Goal: Find contact information: Find specific fact

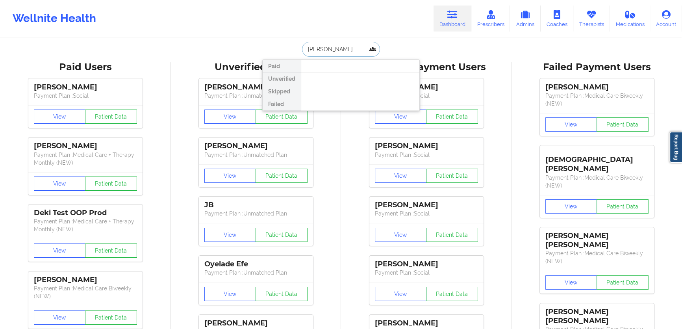
drag, startPoint x: 334, startPoint y: 48, endPoint x: 323, endPoint y: 47, distance: 11.1
click at [323, 47] on input "[PERSON_NAME]" at bounding box center [341, 49] width 78 height 15
type input "[PERSON_NAME]"
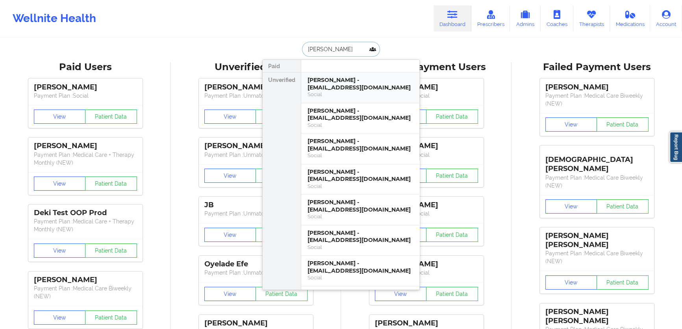
click at [371, 89] on div "[PERSON_NAME] - [EMAIL_ADDRESS][DOMAIN_NAME]" at bounding box center [361, 83] width 106 height 15
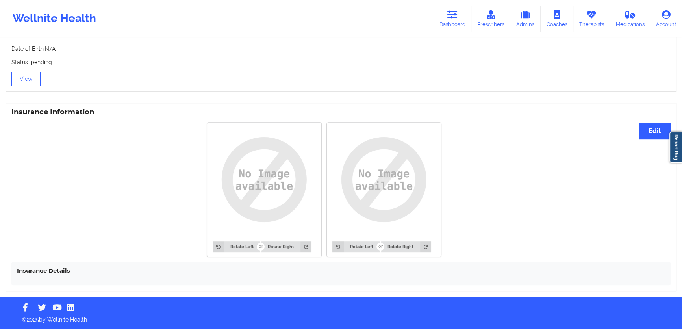
scroll to position [527, 0]
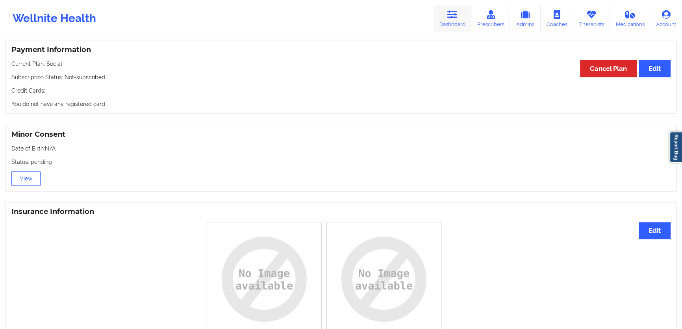
click at [455, 29] on link "Dashboard" at bounding box center [453, 19] width 38 height 26
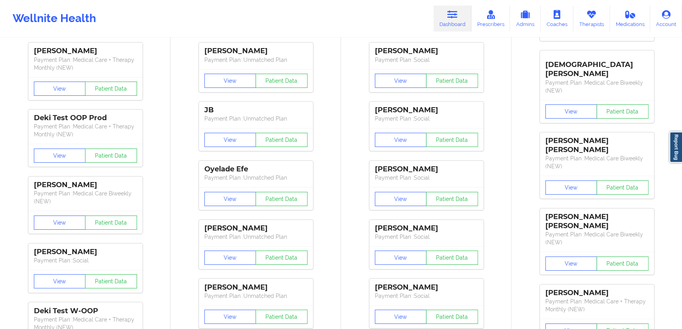
click at [352, 51] on div "[PERSON_NAME] Payment Plan : Social View Patient Data [PERSON_NAME] Payment Pla…" at bounding box center [426, 156] width 165 height 354
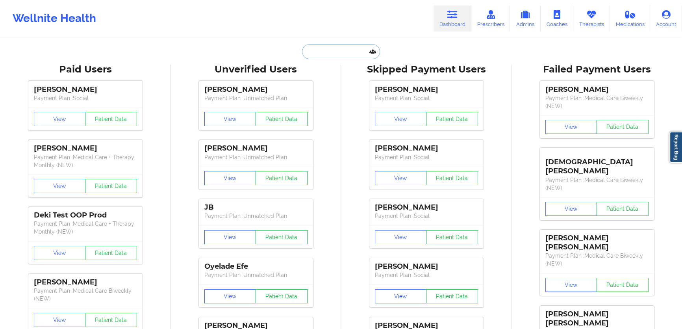
click at [351, 54] on input "text" at bounding box center [341, 51] width 78 height 15
paste input "[PERSON_NAME]"
type input "[PERSON_NAME]"
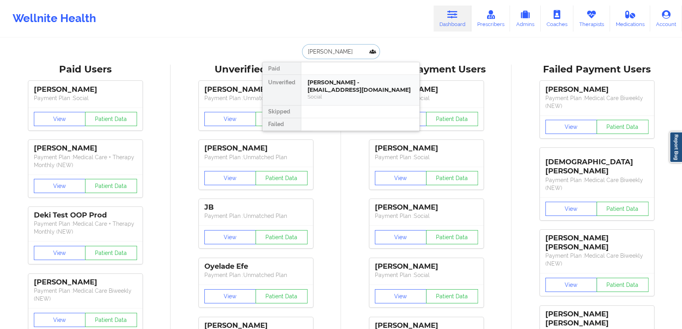
click at [355, 84] on div "[PERSON_NAME] - [EMAIL_ADDRESS][DOMAIN_NAME]" at bounding box center [361, 86] width 106 height 15
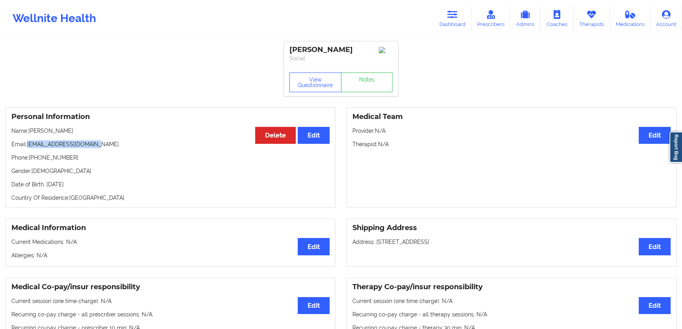
drag, startPoint x: 102, startPoint y: 147, endPoint x: 28, endPoint y: 146, distance: 74.5
click at [28, 146] on p "Email: [EMAIL_ADDRESS][DOMAIN_NAME]" at bounding box center [170, 144] width 318 height 8
copy p "[EMAIL_ADDRESS][DOMAIN_NAME]"
click at [446, 21] on link "Dashboard" at bounding box center [453, 19] width 38 height 26
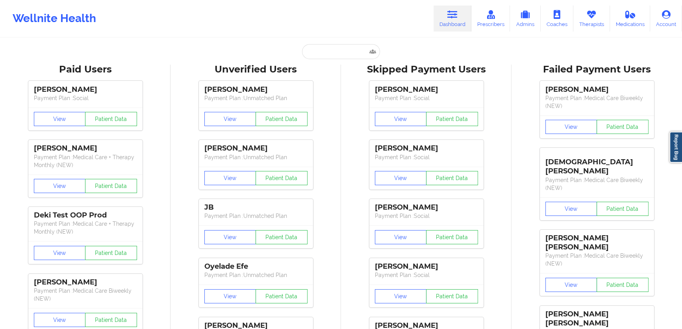
click at [340, 55] on input "text" at bounding box center [341, 51] width 78 height 15
paste input "[PERSON_NAME]"
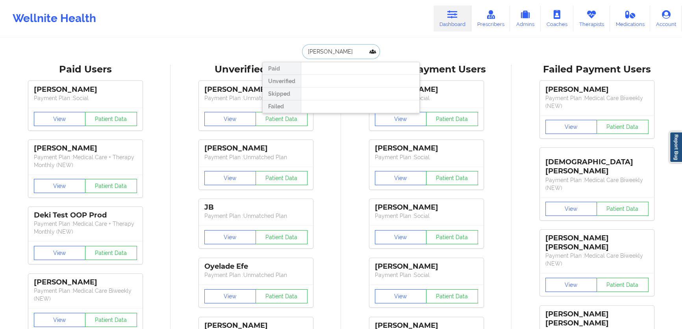
drag, startPoint x: 351, startPoint y: 51, endPoint x: 324, endPoint y: 50, distance: 27.2
click at [324, 50] on input "[PERSON_NAME]" at bounding box center [341, 51] width 78 height 15
type input "[PERSON_NAME]"
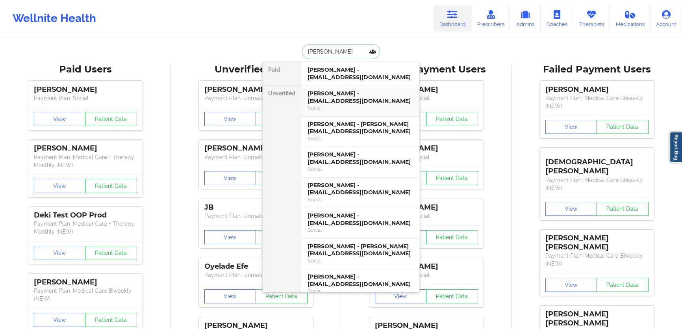
click at [349, 100] on div "[PERSON_NAME] - [EMAIL_ADDRESS][DOMAIN_NAME]" at bounding box center [361, 97] width 106 height 15
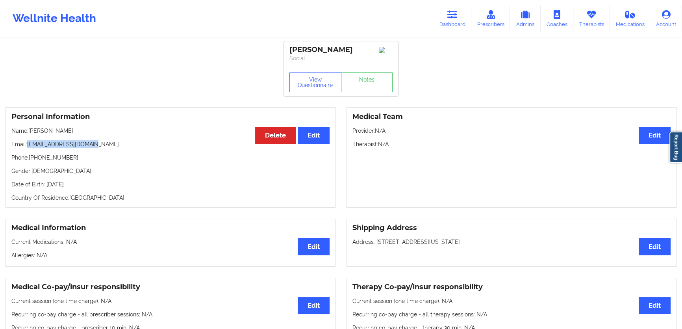
drag, startPoint x: 100, startPoint y: 147, endPoint x: 28, endPoint y: 144, distance: 72.5
click at [28, 144] on p "Email: [EMAIL_ADDRESS][DOMAIN_NAME]" at bounding box center [170, 144] width 318 height 8
copy p "[EMAIL_ADDRESS][DOMAIN_NAME]"
click at [442, 25] on link "Dashboard" at bounding box center [453, 19] width 38 height 26
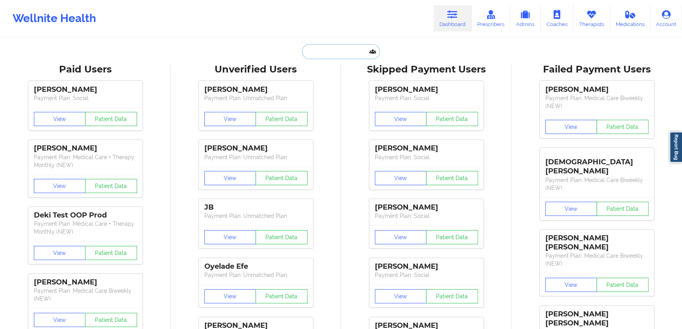
click at [357, 56] on input "text" at bounding box center [341, 51] width 78 height 15
paste input "[EMAIL_ADDRESS][DOMAIN_NAME]"
type input "[EMAIL_ADDRESS][DOMAIN_NAME]"
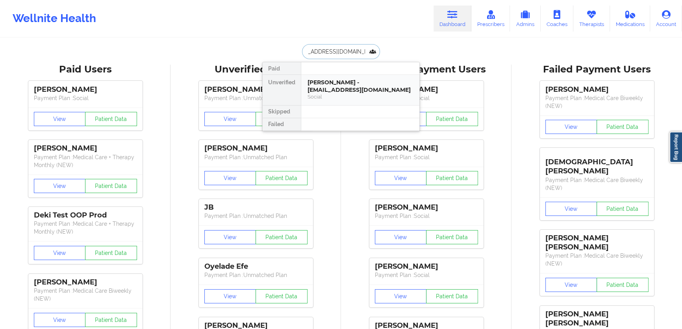
click at [356, 88] on div "[PERSON_NAME] - [EMAIL_ADDRESS][DOMAIN_NAME]" at bounding box center [361, 86] width 106 height 15
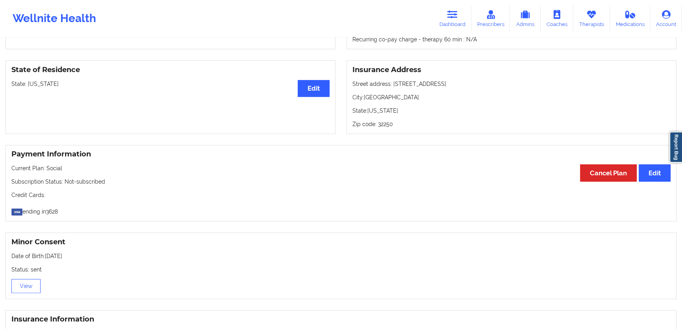
scroll to position [302, 0]
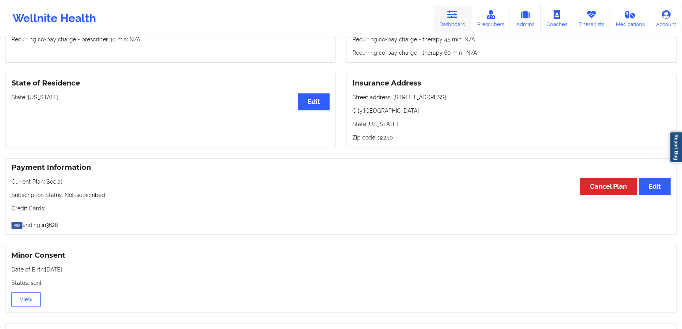
click at [458, 22] on link "Dashboard" at bounding box center [453, 19] width 38 height 26
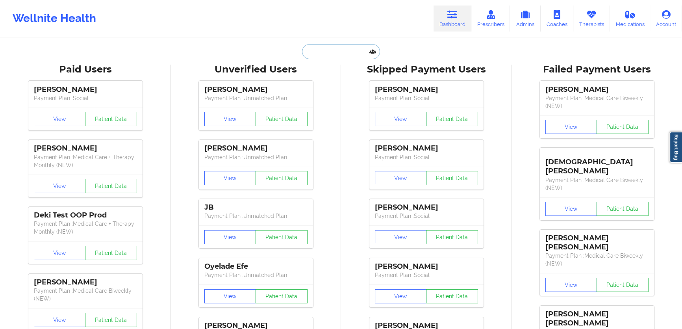
click at [342, 57] on input "text" at bounding box center [341, 51] width 78 height 15
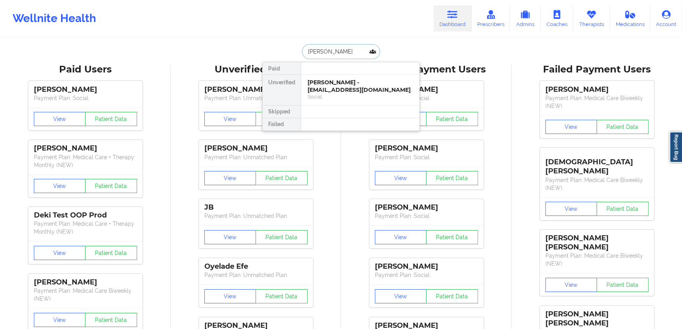
type input "[PERSON_NAME]"
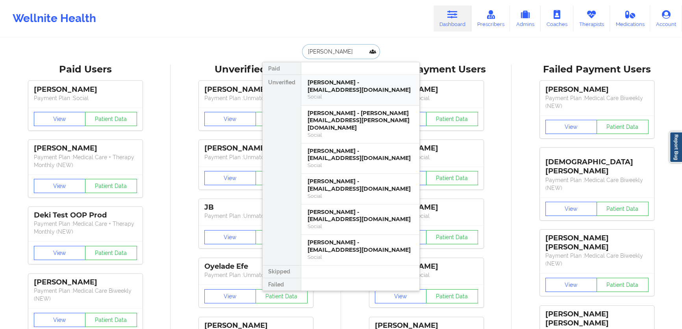
click at [365, 82] on div "[PERSON_NAME] - [EMAIL_ADDRESS][DOMAIN_NAME]" at bounding box center [361, 86] width 106 height 15
